Goal: Check status: Check status

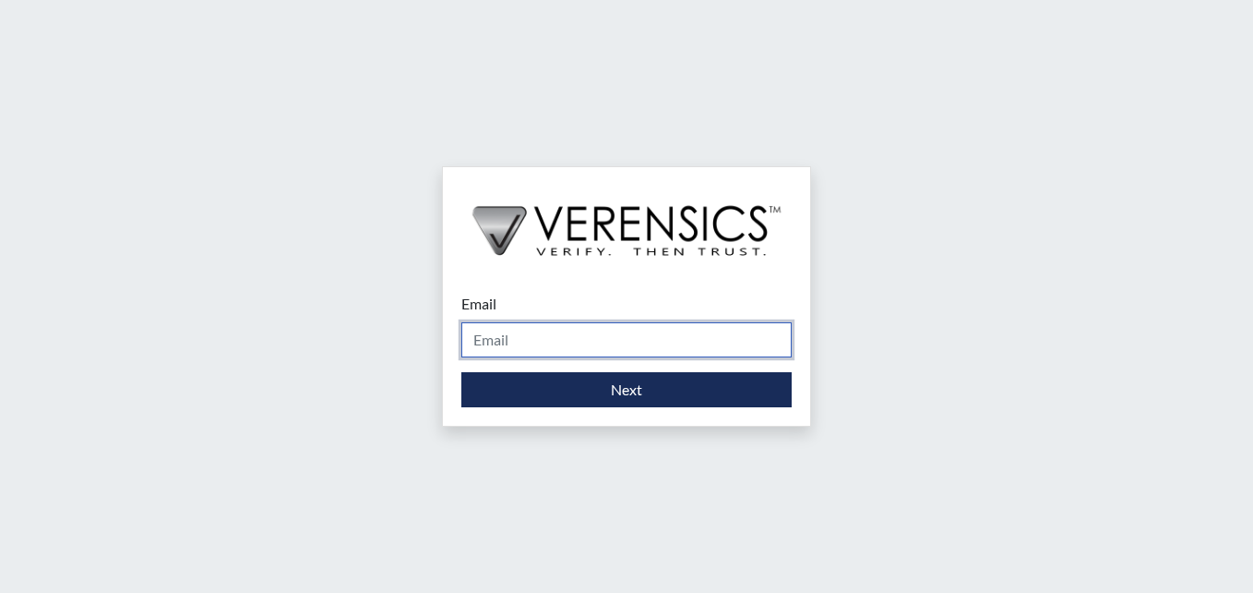
click at [518, 343] on input "Email" at bounding box center [626, 339] width 330 height 35
type input "[PERSON_NAME][EMAIL_ADDRESS][PERSON_NAME][DOMAIN_NAME]"
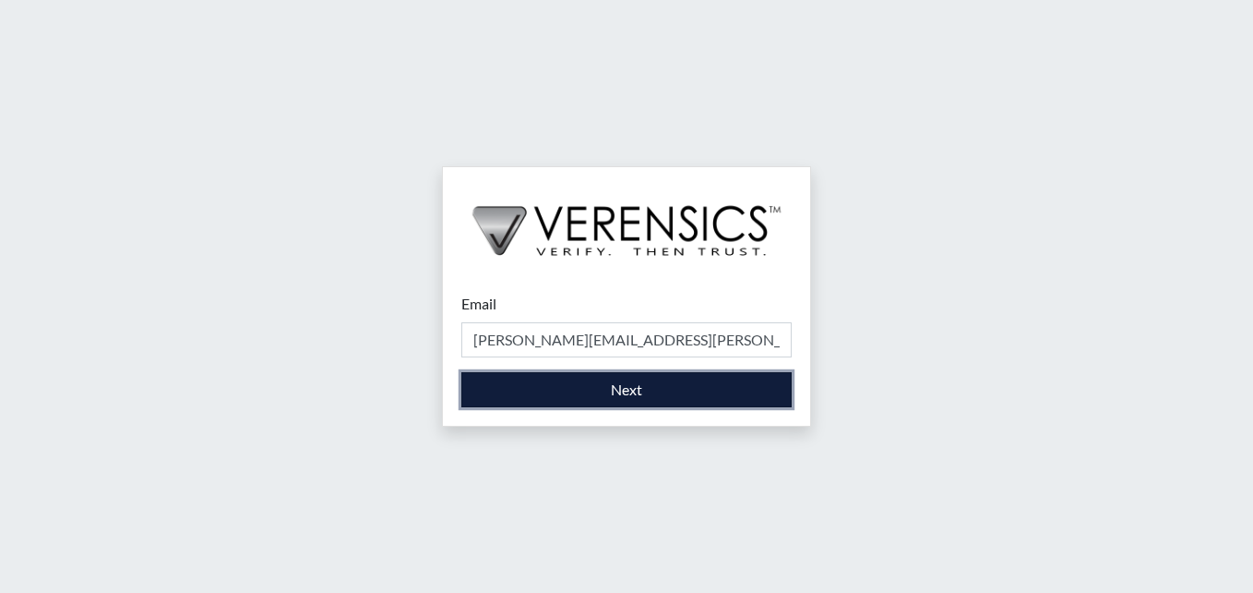
click at [511, 390] on button "Next" at bounding box center [626, 389] width 330 height 35
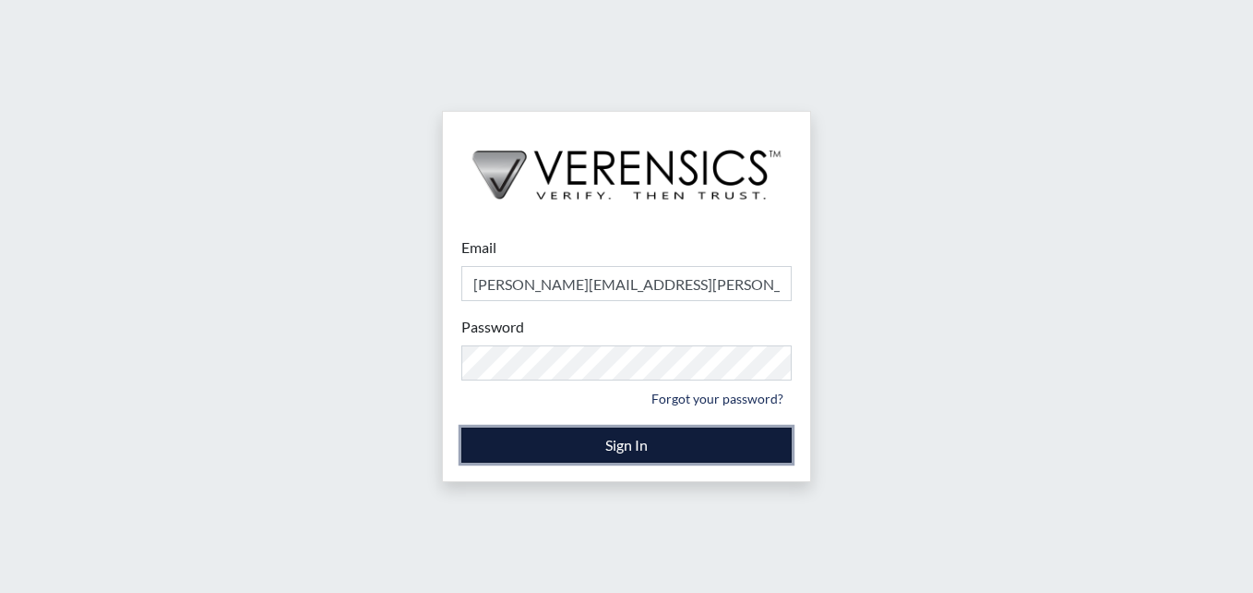
click at [512, 445] on button "Sign In" at bounding box center [626, 444] width 330 height 35
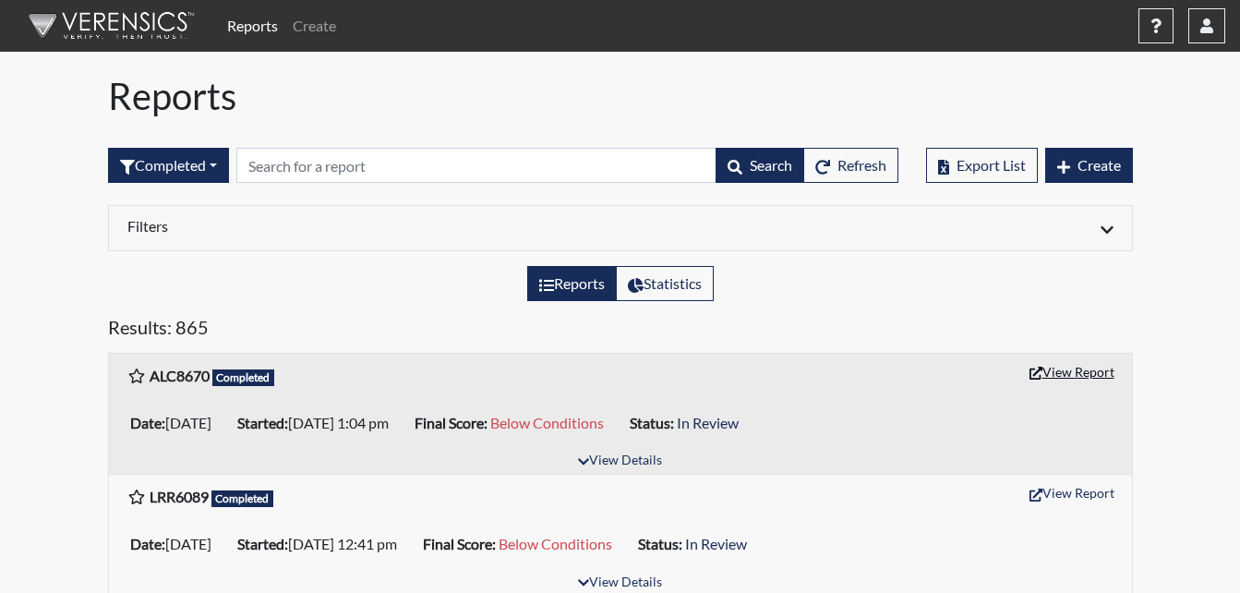
click at [1085, 375] on button "View Report" at bounding box center [1072, 371] width 102 height 29
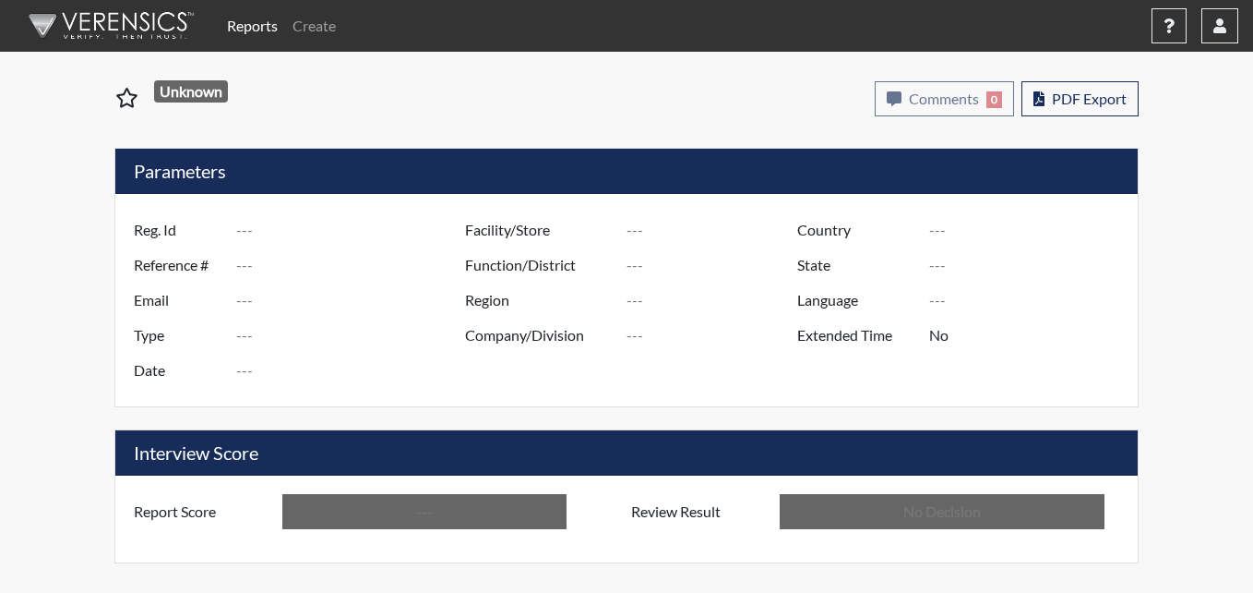
type input "ALC8670"
type input "51684"
type input "---"
type input "Corrections Pre-Employment"
type input "Oct 9, 2025"
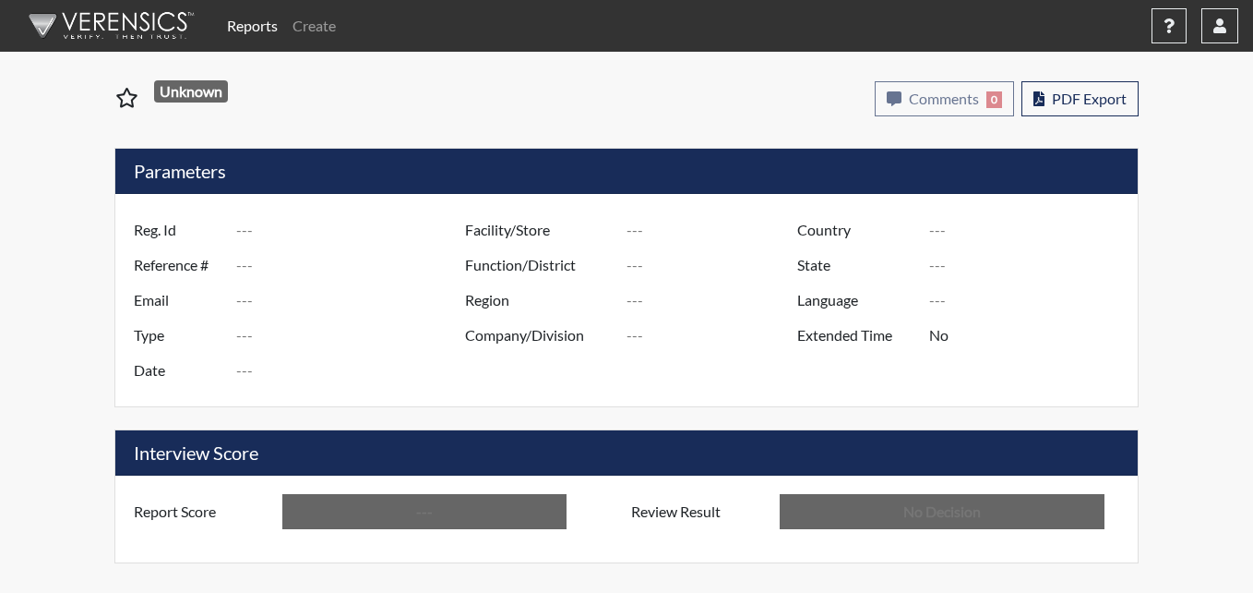
type input "Metro Re-Entry Facility"
type input "[GEOGRAPHIC_DATA]"
type input "[US_STATE]"
type input "English"
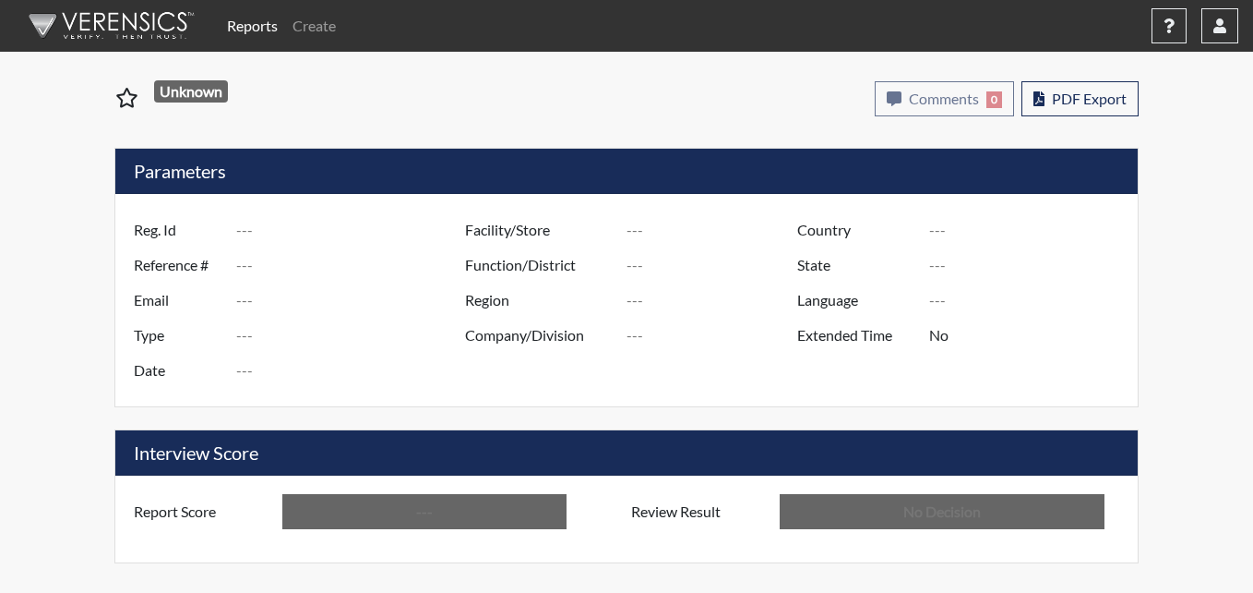
type input "Below Conditions"
type input "In Review"
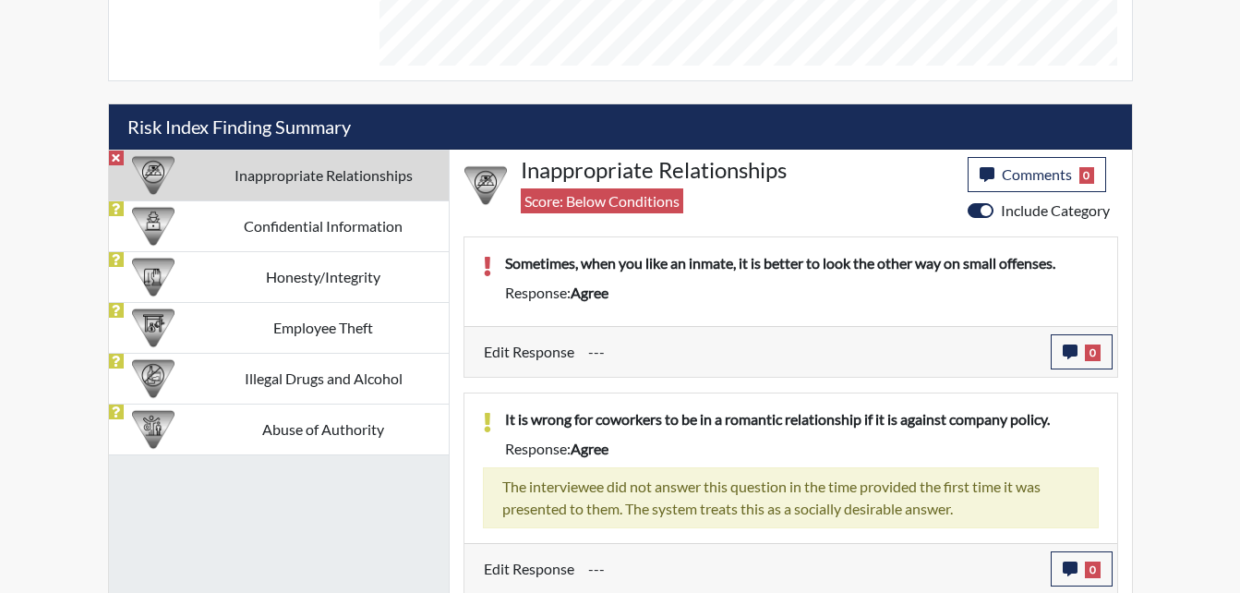
scroll to position [1016, 0]
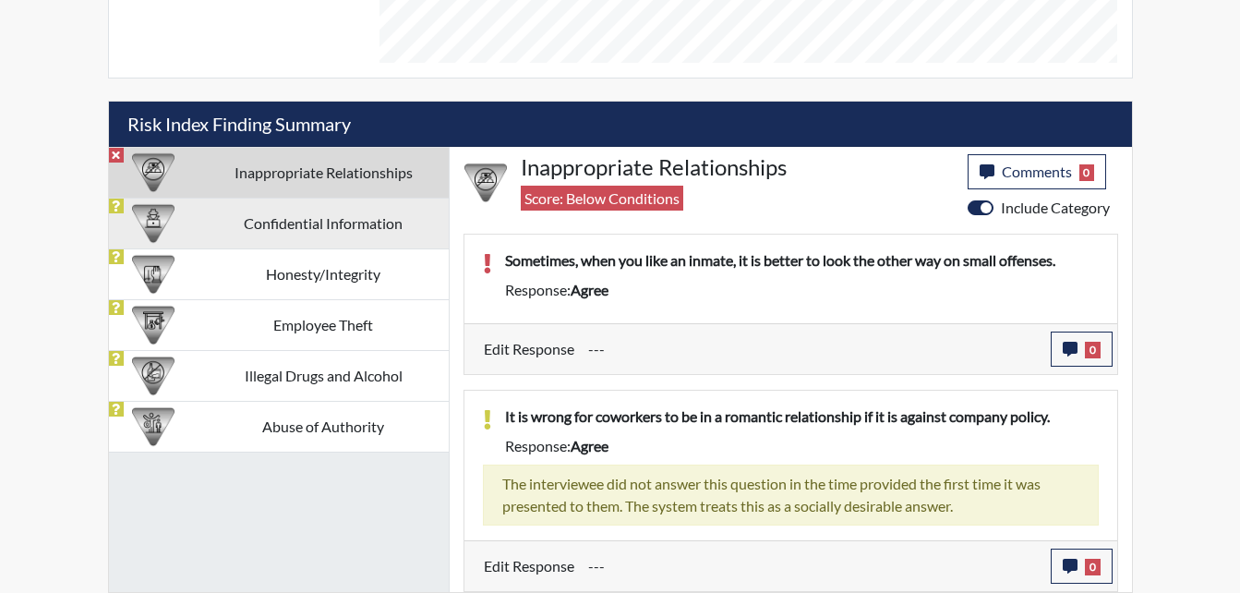
click at [278, 222] on td "Confidential Information" at bounding box center [323, 223] width 250 height 51
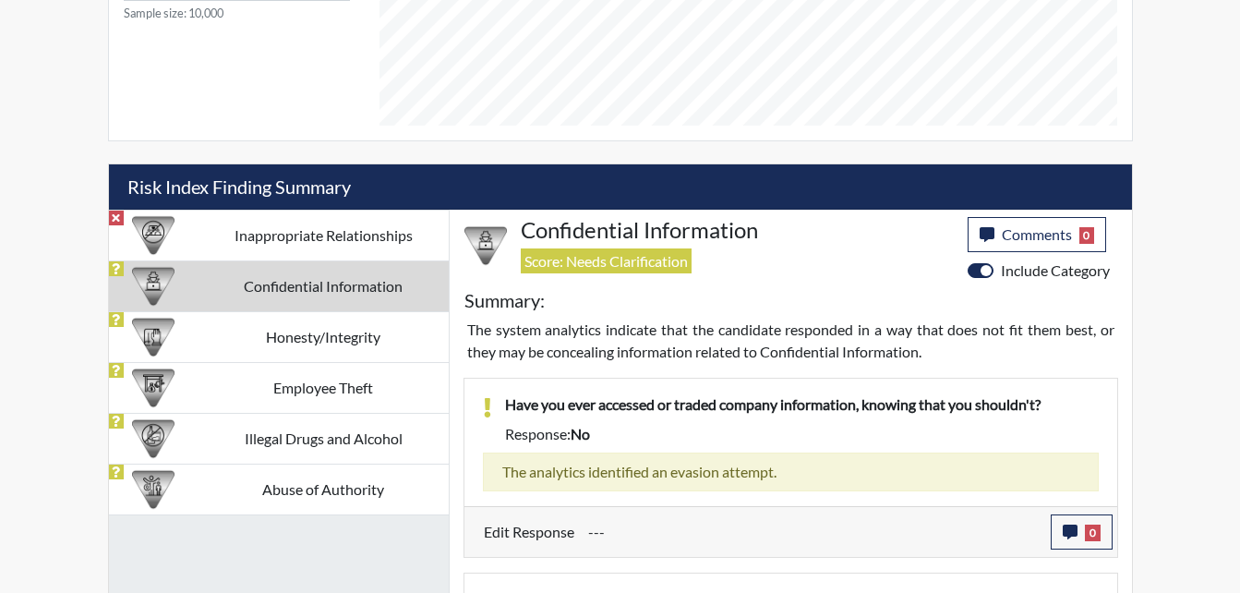
scroll to position [924, 0]
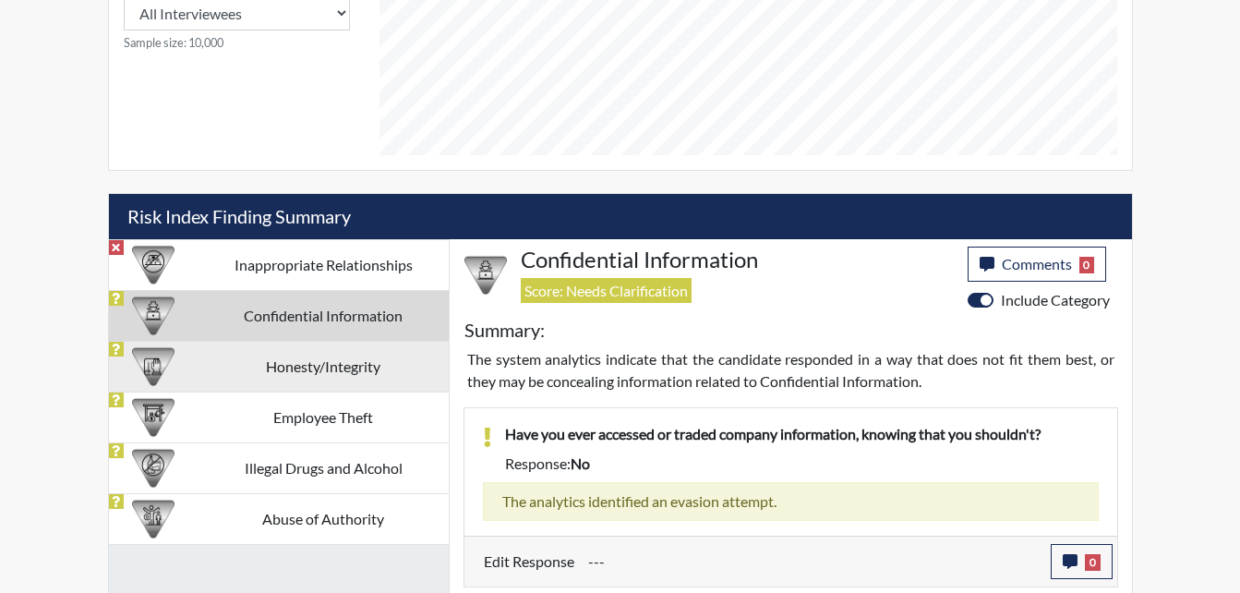
click at [282, 371] on td "Honesty/Integrity" at bounding box center [323, 366] width 250 height 51
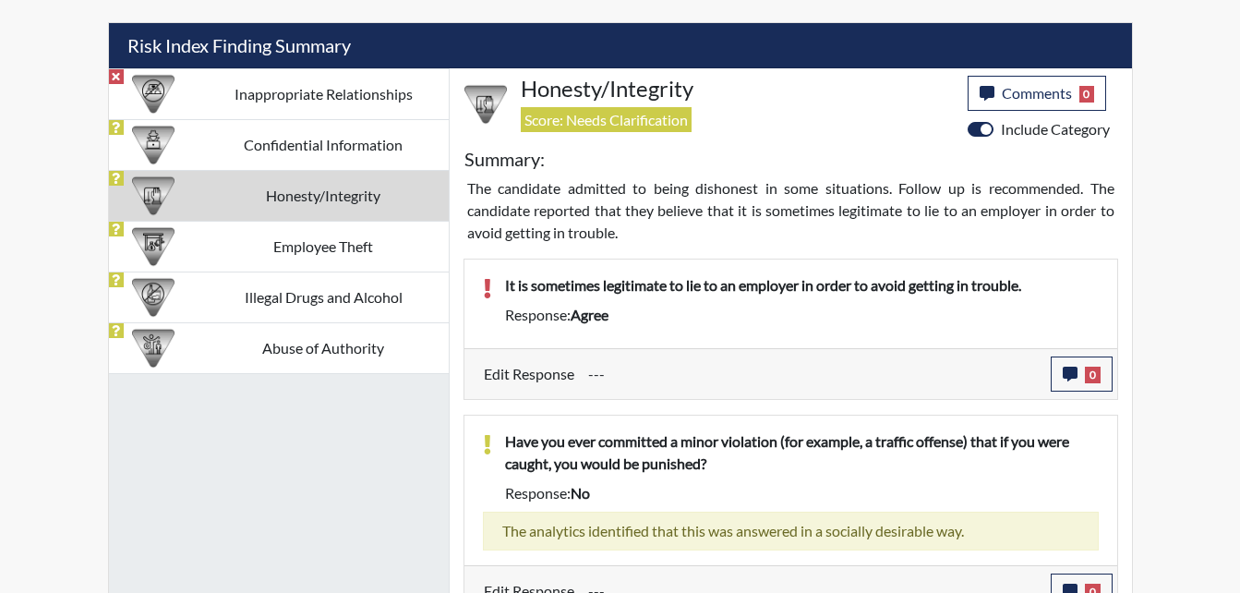
scroll to position [1109, 0]
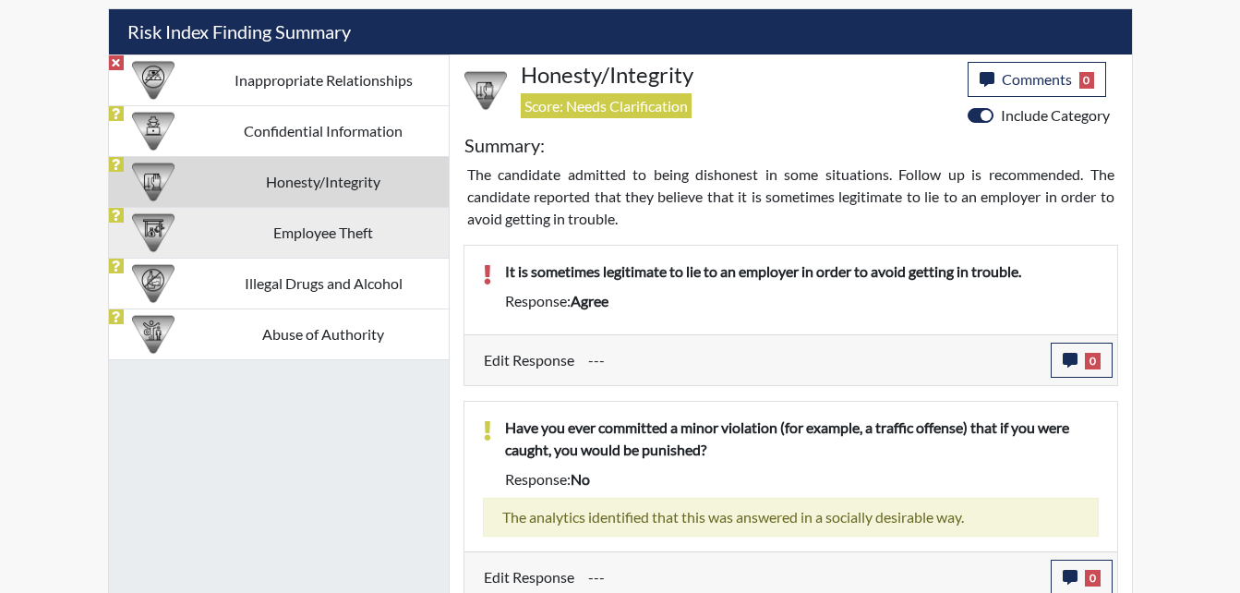
click at [325, 244] on td "Employee Theft" at bounding box center [323, 232] width 250 height 51
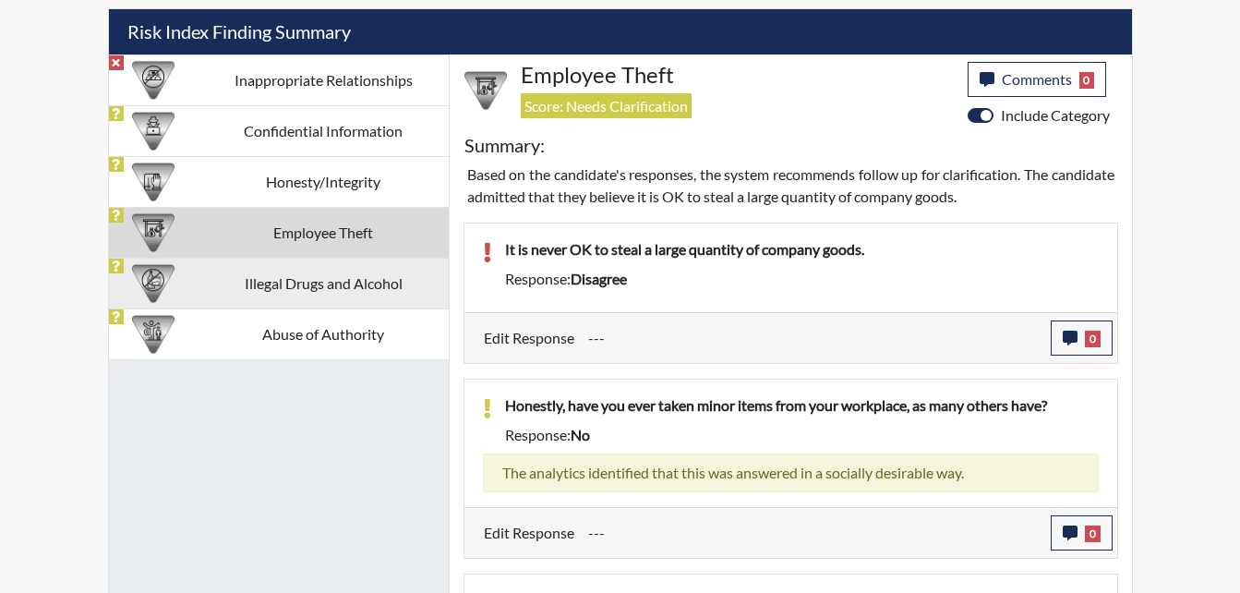
click at [270, 291] on td "Illegal Drugs and Alcohol" at bounding box center [323, 283] width 250 height 51
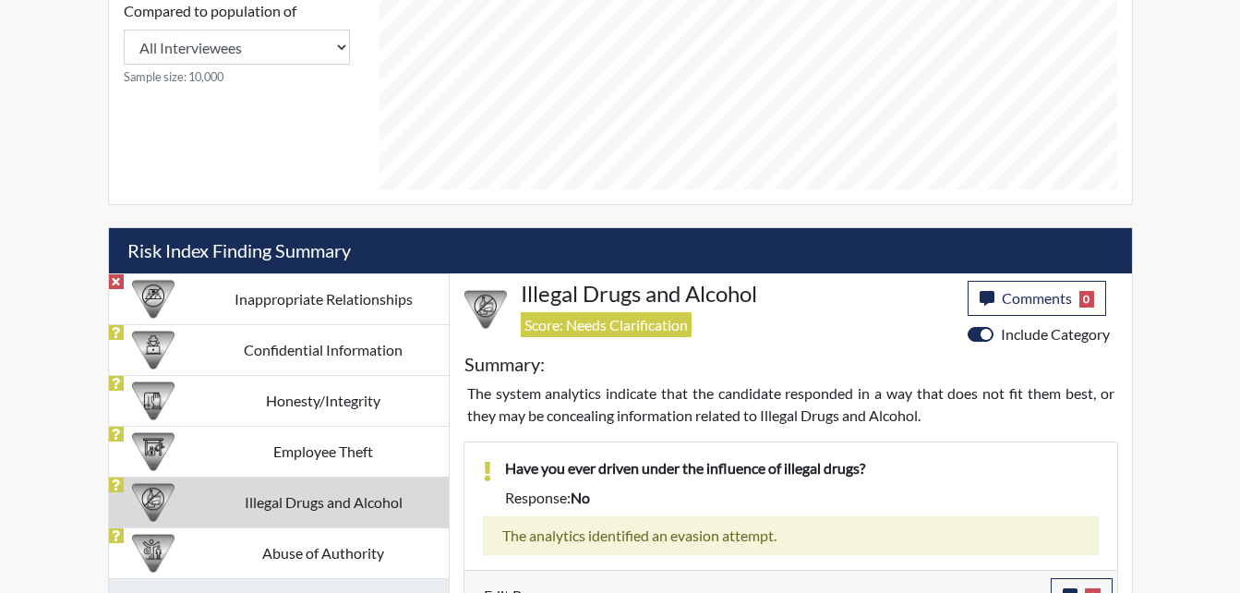
scroll to position [919, 0]
